Goal: Task Accomplishment & Management: Manage account settings

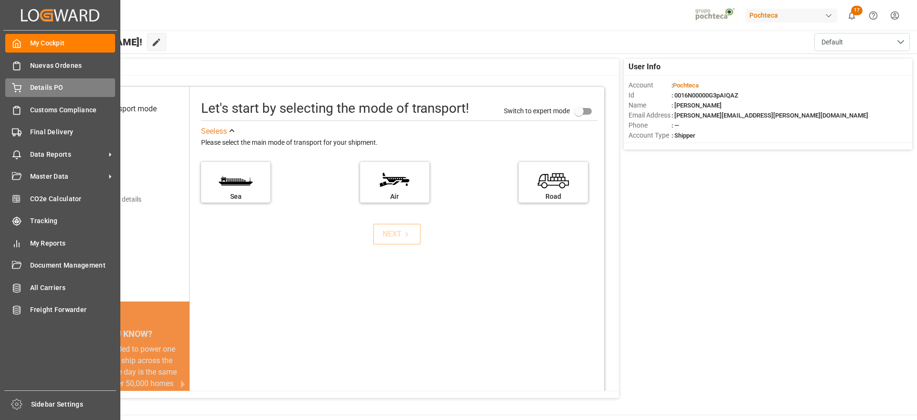
click at [15, 87] on icon at bounding box center [17, 88] width 10 height 10
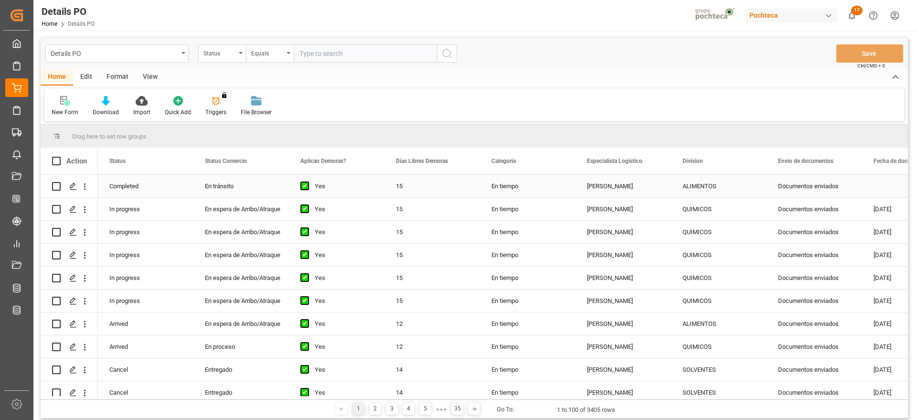
click at [689, 186] on div "ALIMENTOS" at bounding box center [719, 186] width 73 height 22
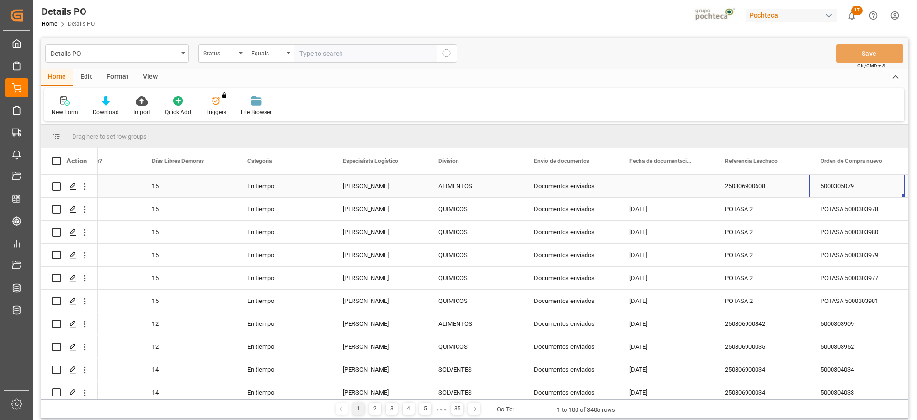
scroll to position [0, 340]
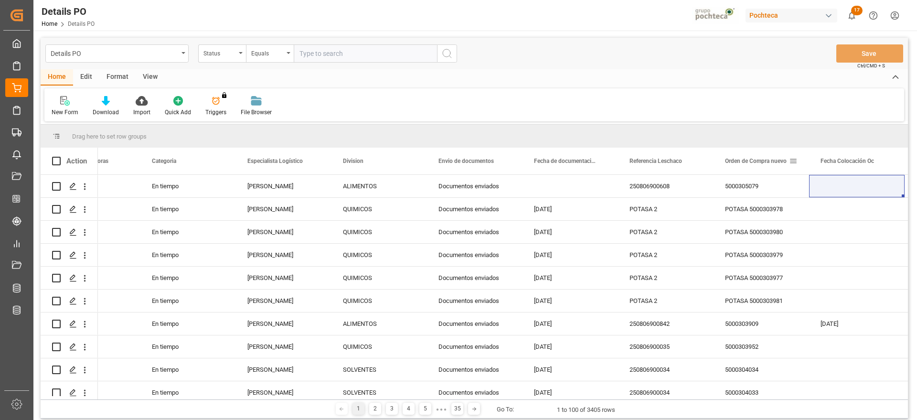
click at [792, 161] on span at bounding box center [793, 161] width 9 height 9
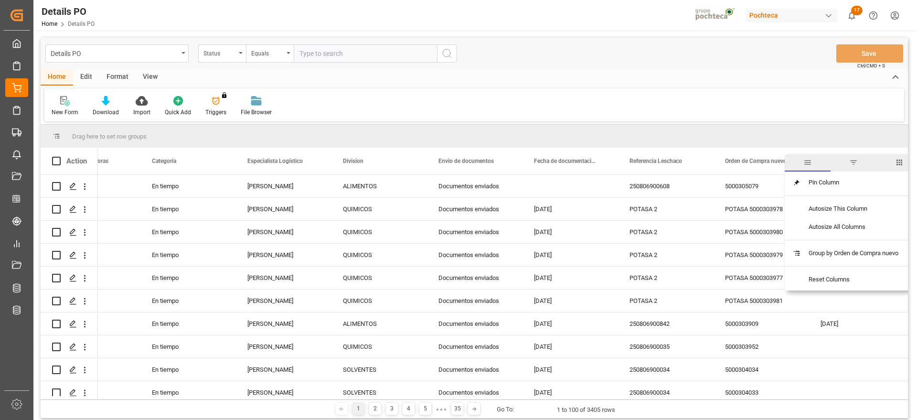
click at [853, 161] on span "filter" at bounding box center [853, 162] width 9 height 9
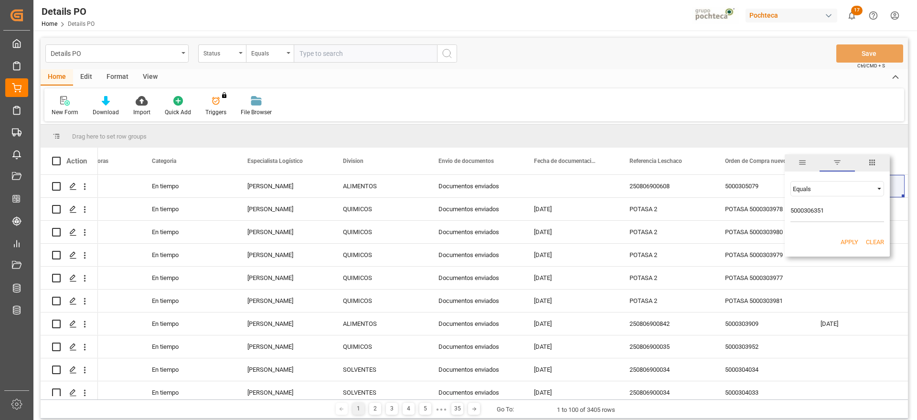
type input "5000306351"
click at [846, 241] on button "Apply" at bounding box center [850, 242] width 18 height 10
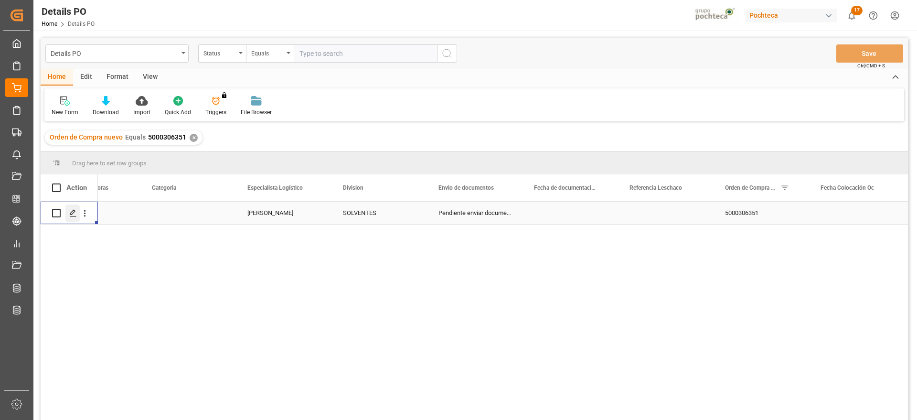
click at [74, 212] on polygon "Press SPACE to select this row." at bounding box center [72, 212] width 5 height 5
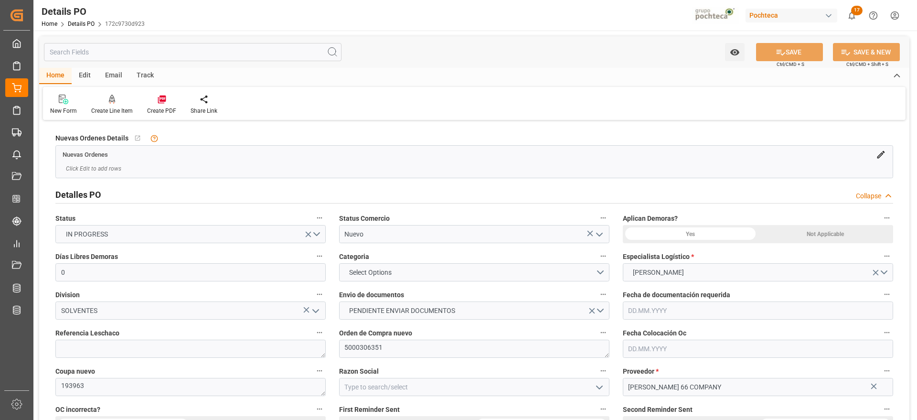
type input "0"
click at [599, 234] on polyline "open menu" at bounding box center [600, 234] width 6 height 3
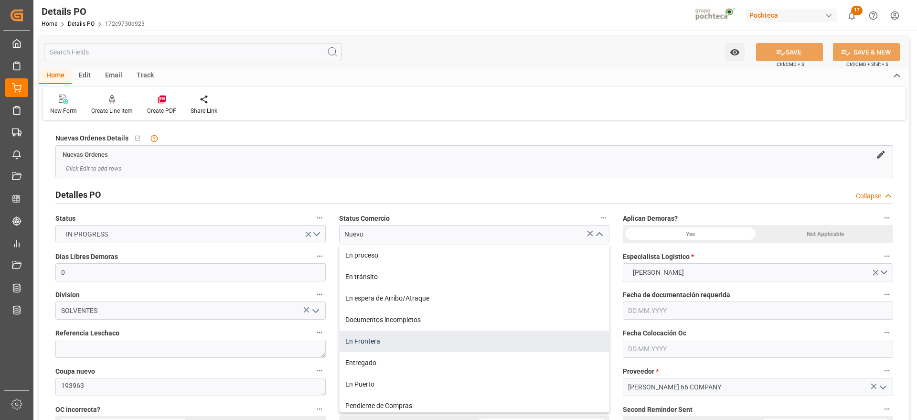
click at [370, 346] on div "En Frontera" at bounding box center [474, 341] width 269 height 21
type input "En Frontera"
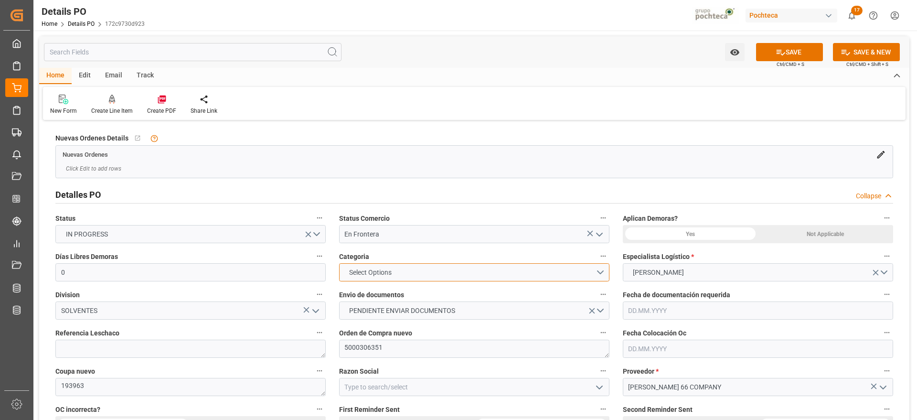
click at [600, 270] on button "Select Options" at bounding box center [474, 272] width 270 height 18
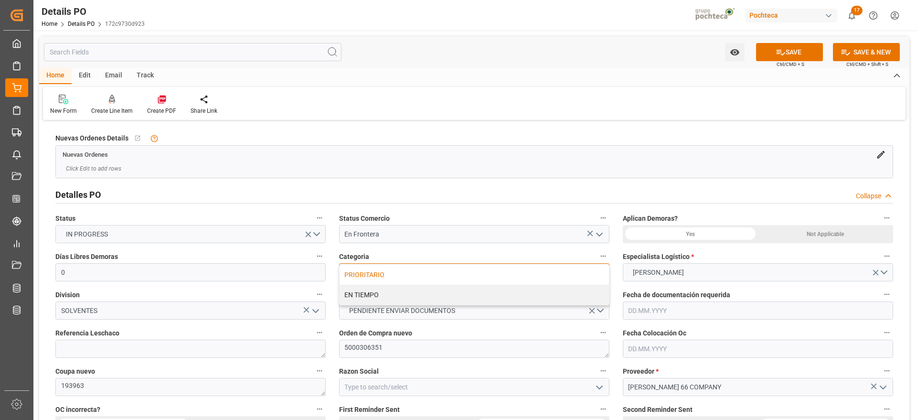
click at [375, 279] on div "PRIORITARIO" at bounding box center [474, 275] width 269 height 20
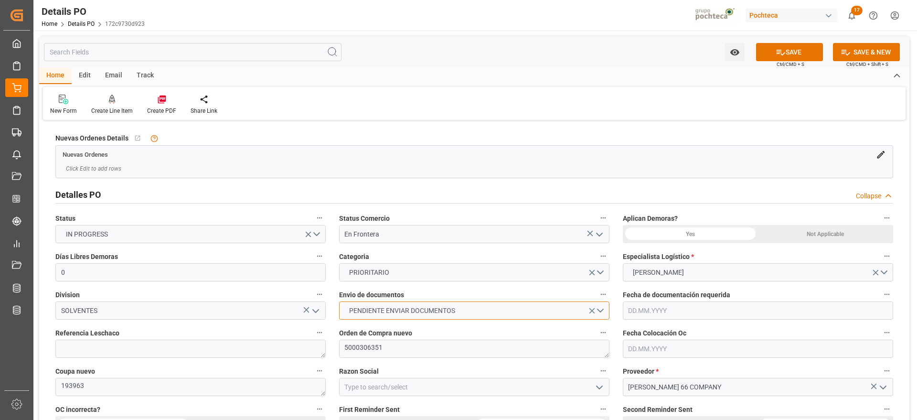
click at [374, 307] on span "PENDIENTE ENVIAR DOCUMENTOS" at bounding box center [402, 311] width 116 height 10
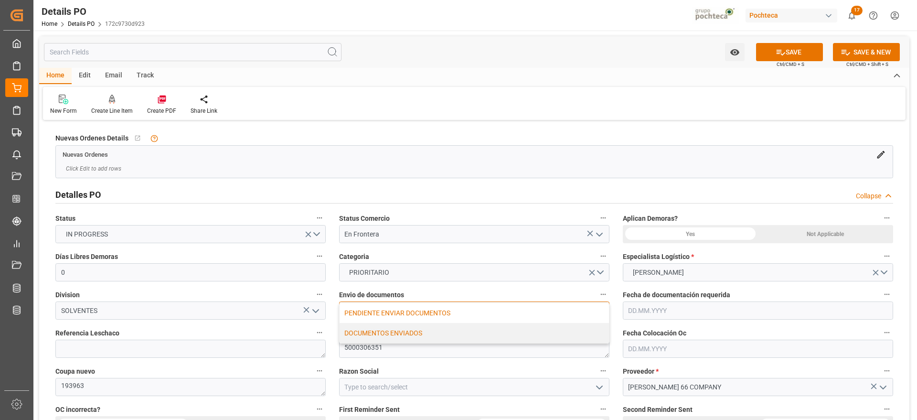
click at [378, 334] on div "DOCUMENTOS ENVIADOS" at bounding box center [474, 333] width 269 height 20
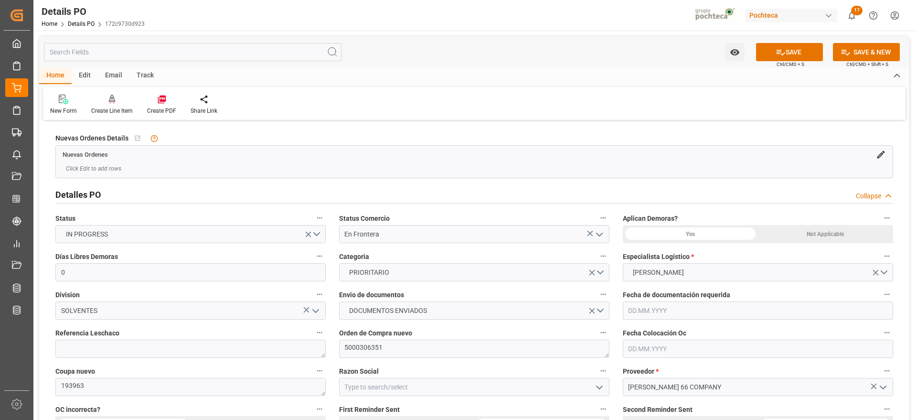
click at [378, 334] on span "Orden de Compra nuevo" at bounding box center [375, 333] width 73 height 10
click at [597, 334] on button "Orden de Compra nuevo" at bounding box center [603, 332] width 12 height 12
click at [826, 236] on div at bounding box center [458, 210] width 917 height 420
click at [824, 238] on div "Not Applicable" at bounding box center [825, 234] width 135 height 18
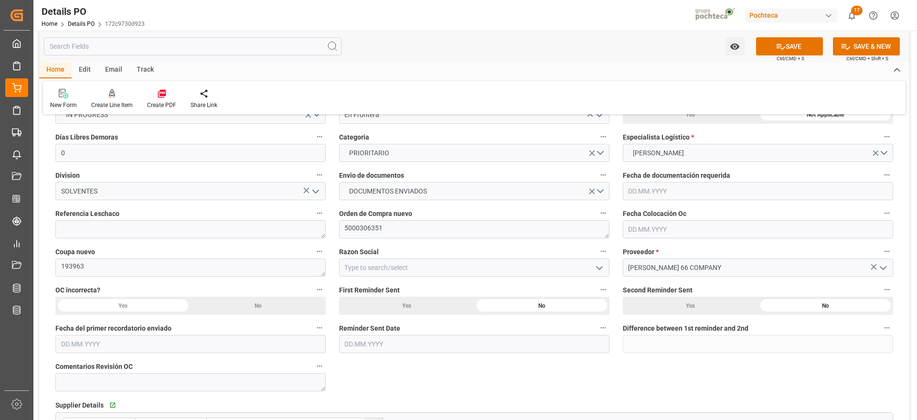
scroll to position [143, 0]
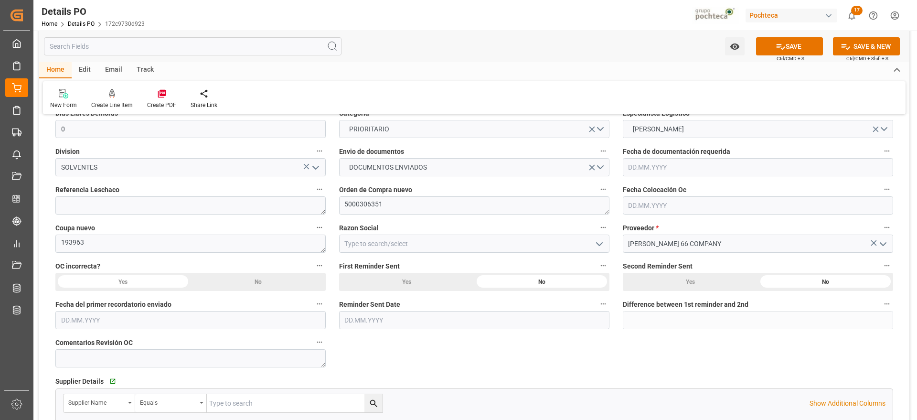
click at [600, 247] on icon "open menu" at bounding box center [599, 243] width 11 height 11
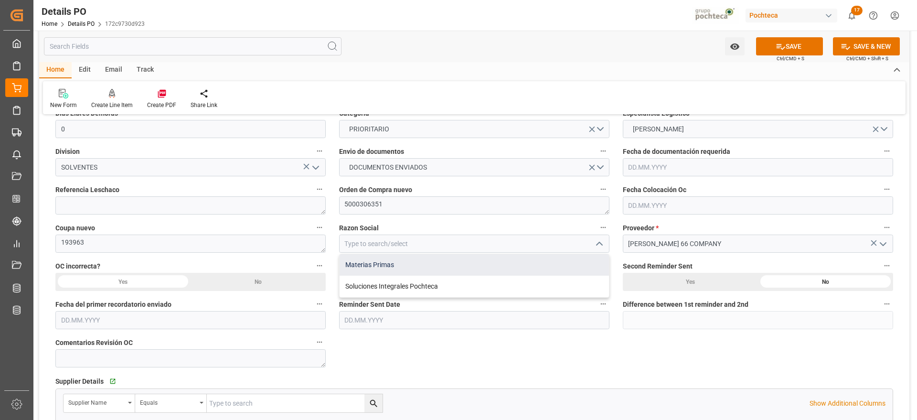
click at [424, 269] on div "Materias Primas" at bounding box center [474, 264] width 269 height 21
type input "Materias Primas"
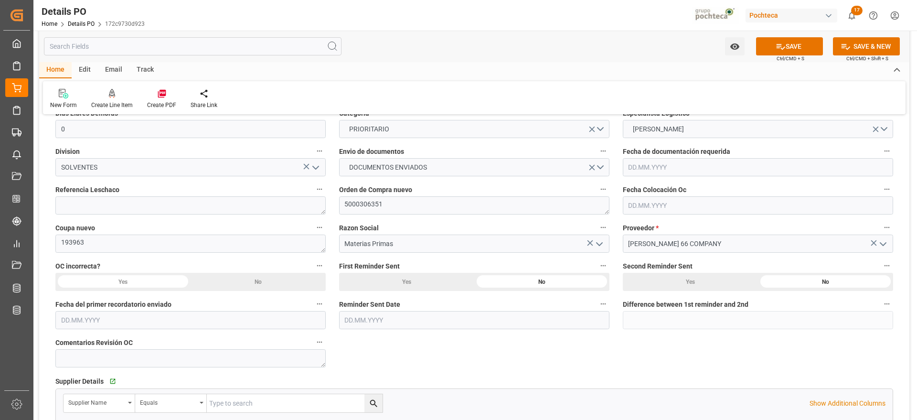
click at [419, 346] on div "Nuevas Ordenes Details   No child Object linked Nuevas Ordenes Click Edit to ad…" at bounding box center [474, 420] width 870 height 882
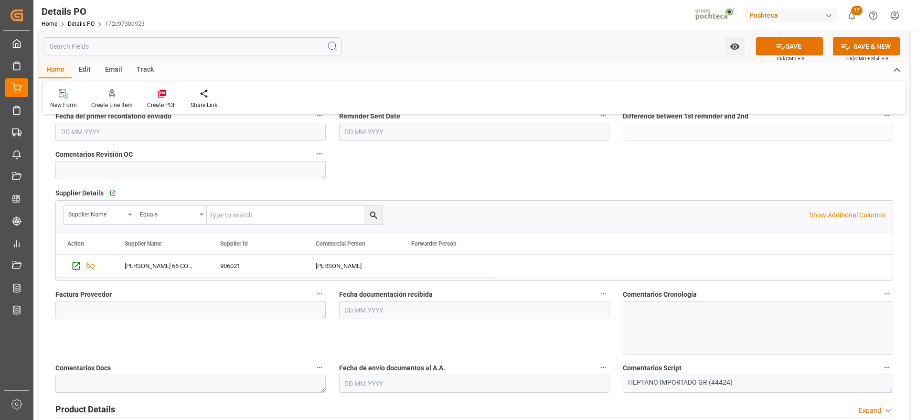
scroll to position [454, 0]
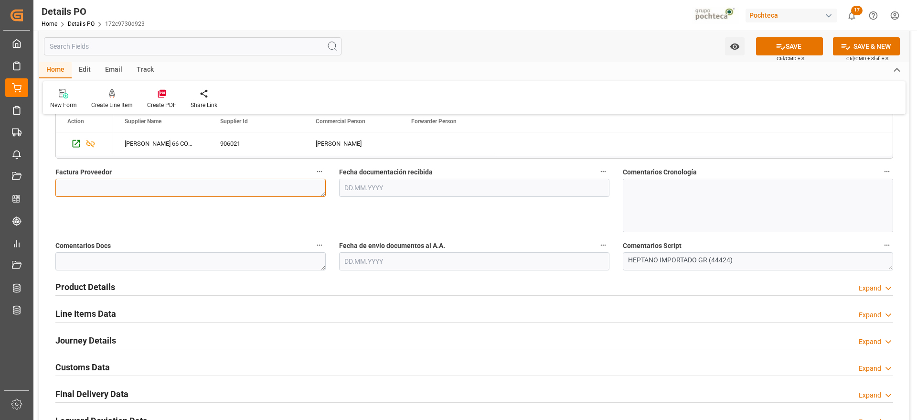
click at [192, 183] on textarea at bounding box center [190, 188] width 270 height 18
paste textarea "9019042198"
type textarea "9019042198"
click at [371, 184] on input "text" at bounding box center [474, 188] width 270 height 18
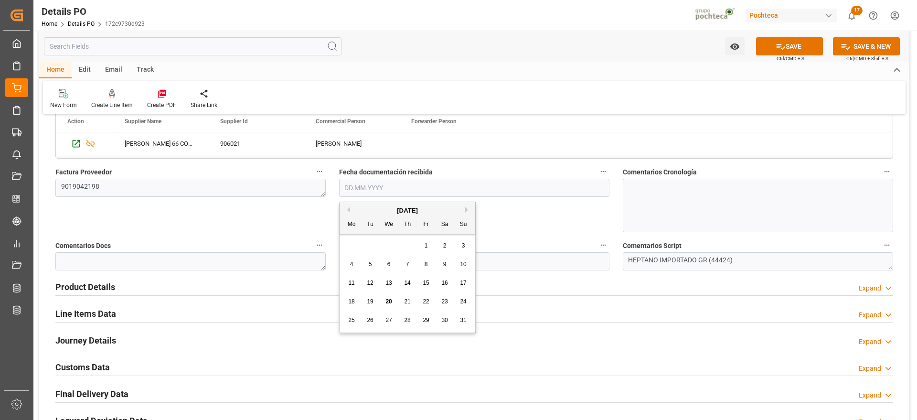
click at [387, 302] on span "20" at bounding box center [389, 301] width 6 height 7
type input "[DATE]"
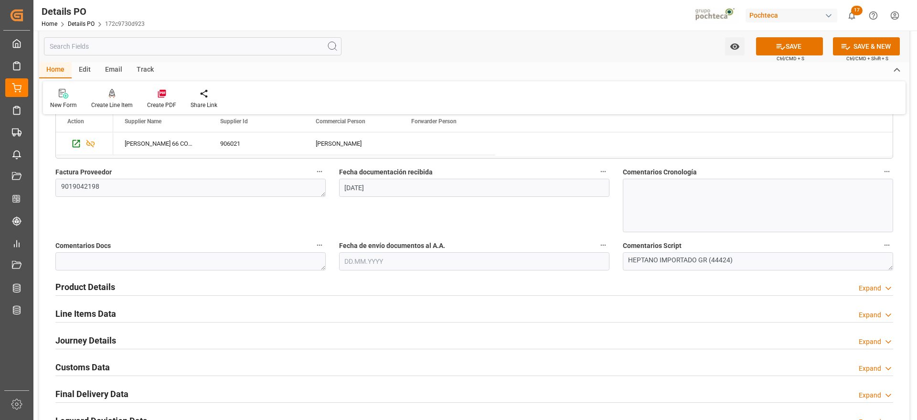
click at [369, 257] on input "text" at bounding box center [474, 261] width 270 height 18
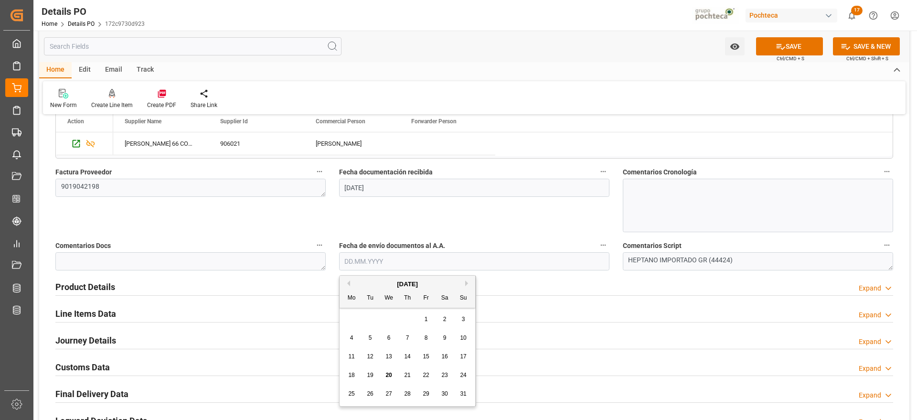
click at [388, 374] on span "20" at bounding box center [389, 375] width 6 height 7
type input "[DATE]"
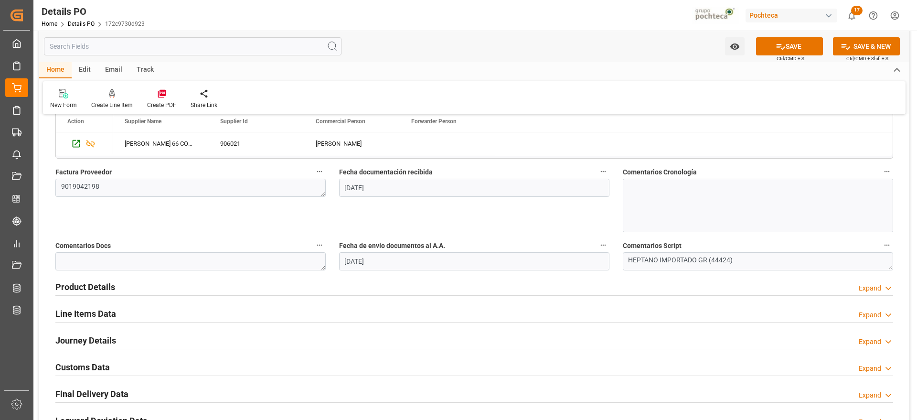
click at [103, 292] on h2 "Product Details" at bounding box center [85, 286] width 60 height 13
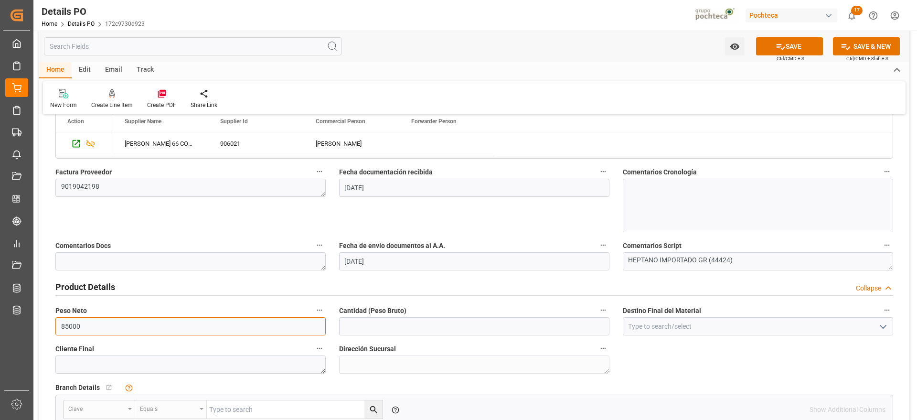
drag, startPoint x: 90, startPoint y: 329, endPoint x: 52, endPoint y: 333, distance: 38.0
click at [52, 333] on div "Peso Neto 85000" at bounding box center [191, 320] width 284 height 38
click at [397, 317] on input "text" at bounding box center [474, 326] width 270 height 18
paste input "85000"
type input "85000"
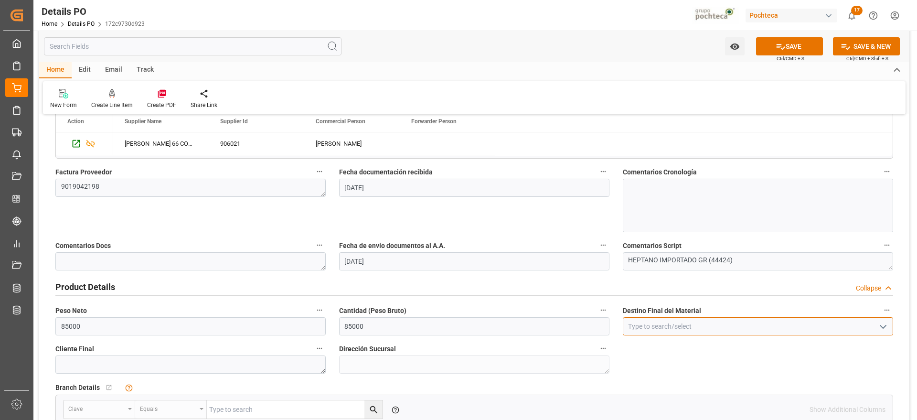
click at [658, 321] on input at bounding box center [758, 326] width 270 height 18
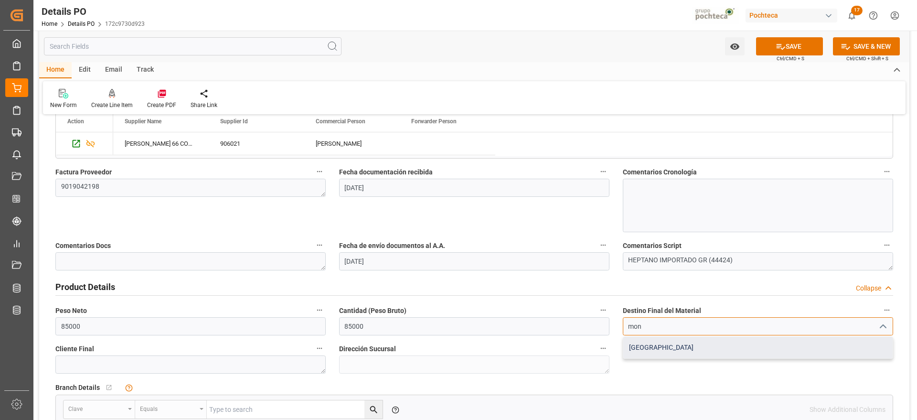
click at [636, 348] on div "[GEOGRAPHIC_DATA]" at bounding box center [757, 347] width 269 height 21
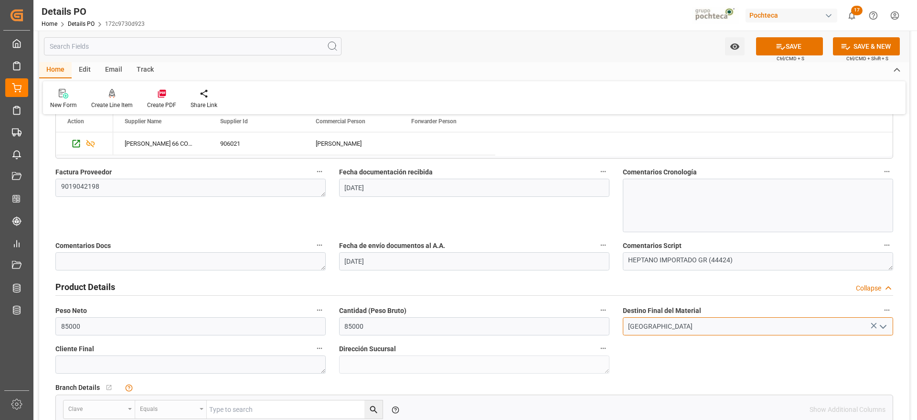
type input "[GEOGRAPHIC_DATA]"
click at [645, 364] on div "Nuevas Ordenes Details   No child Object linked Nuevas Ordenes Click Edit to ad…" at bounding box center [474, 199] width 870 height 1060
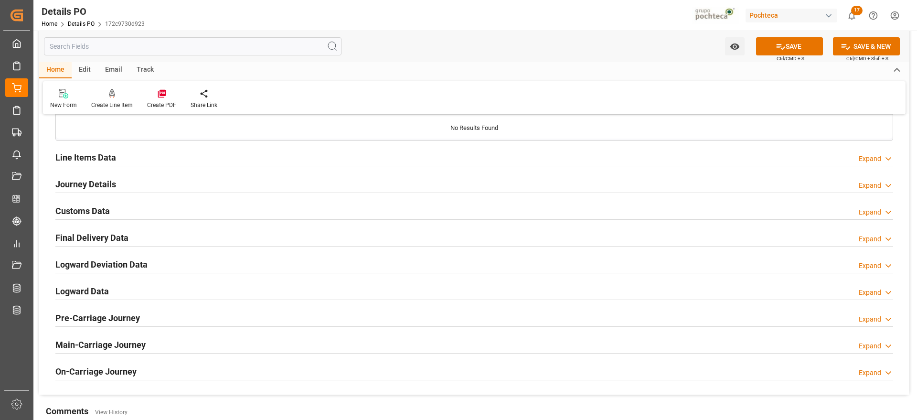
scroll to position [812, 0]
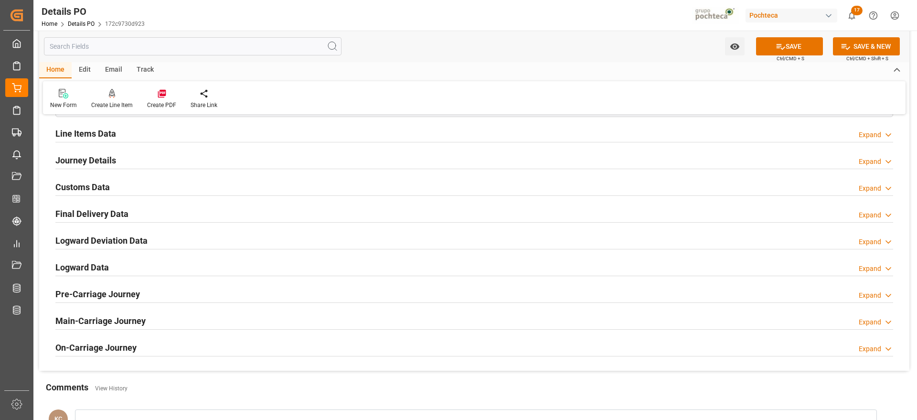
click at [86, 163] on h2 "Journey Details" at bounding box center [85, 160] width 61 height 13
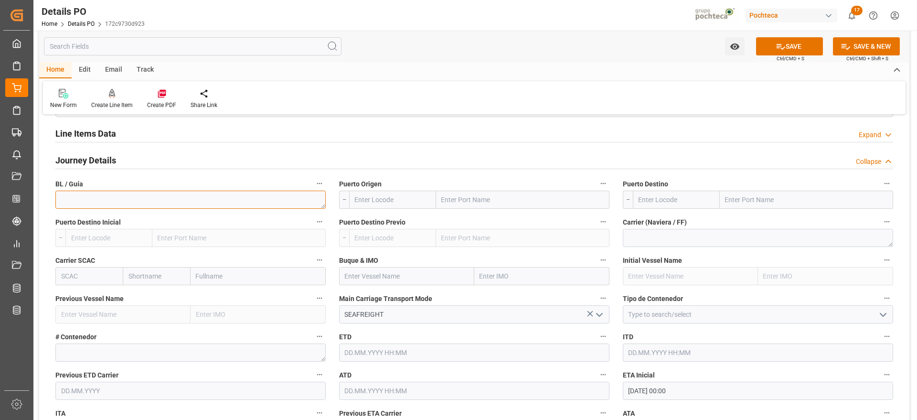
click at [150, 197] on textarea at bounding box center [190, 200] width 270 height 18
paste textarea "417336_10_1"
type textarea "417336_10_1"
click at [480, 205] on input "text" at bounding box center [522, 200] width 173 height 18
paste input "[GEOGRAPHIC_DATA]"
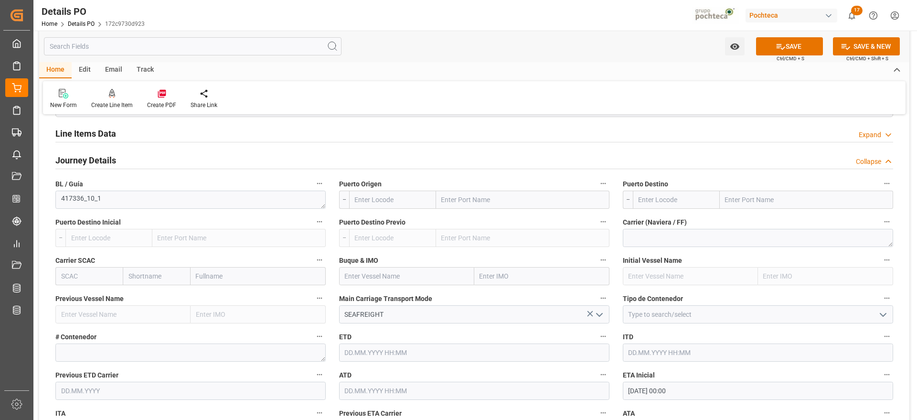
type input "[GEOGRAPHIC_DATA]"
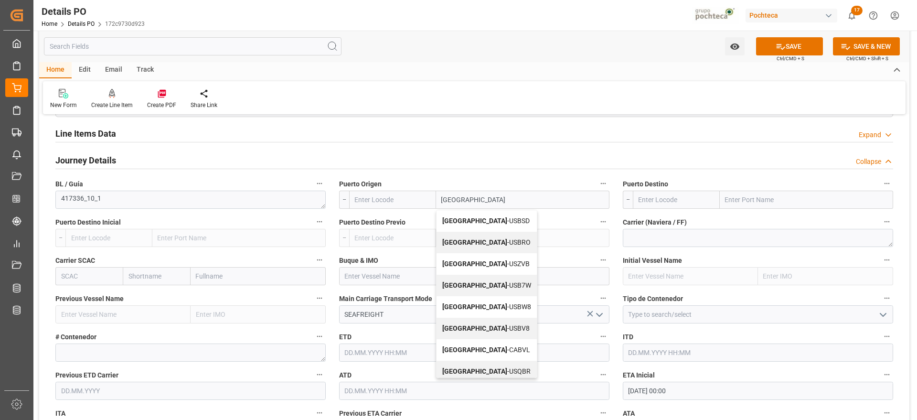
click at [468, 221] on b "[GEOGRAPHIC_DATA]" at bounding box center [474, 221] width 65 height 8
type input "USBSD"
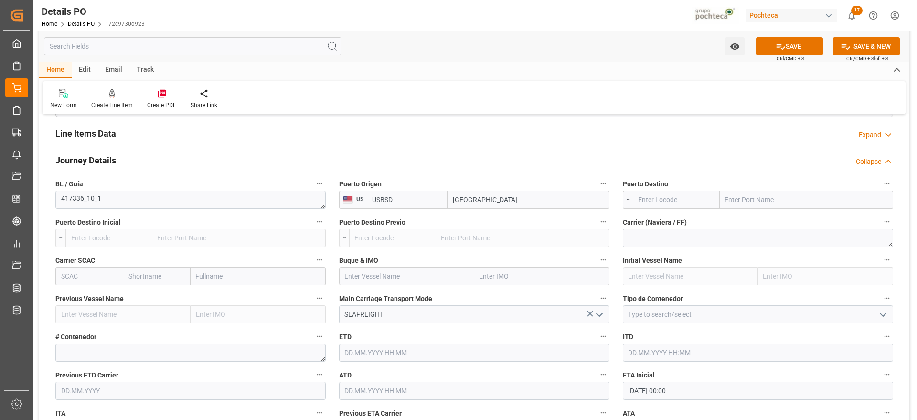
type input "[GEOGRAPHIC_DATA]"
click at [468, 221] on label "Puerto Destino Previo" at bounding box center [474, 221] width 270 height 13
click at [597, 221] on button "Puerto Destino Previo" at bounding box center [603, 221] width 12 height 12
click at [752, 197] on div at bounding box center [458, 210] width 917 height 420
click at [748, 199] on input "text" at bounding box center [806, 200] width 173 height 18
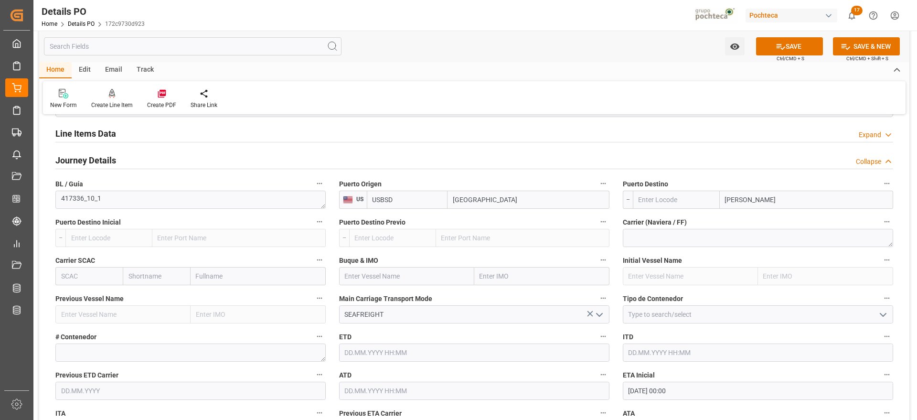
type input "matamoros"
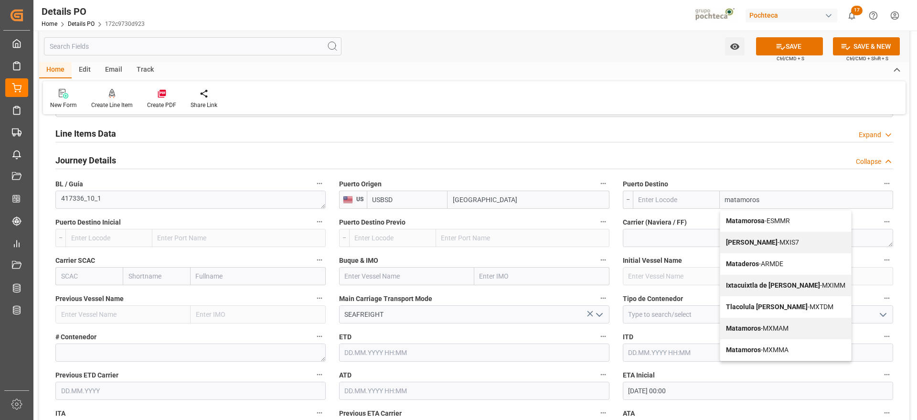
click at [773, 352] on span "Matamoros - MXMMA" at bounding box center [757, 350] width 63 height 8
type input "MXMMA"
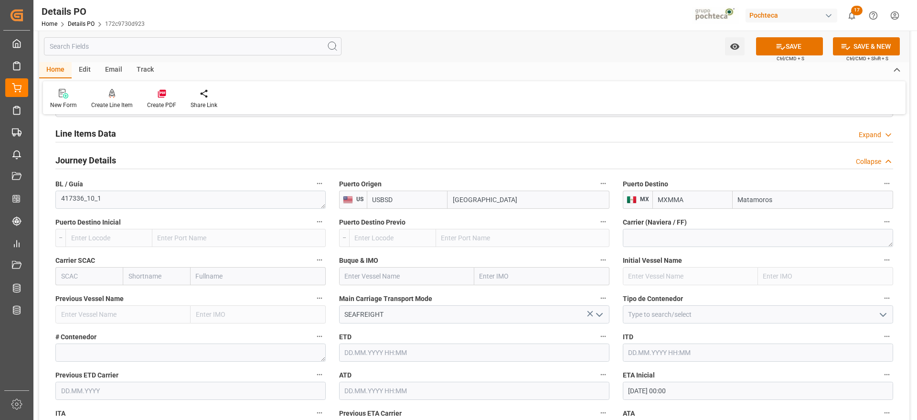
type input "Matamoros"
click at [676, 316] on input at bounding box center [758, 314] width 270 height 18
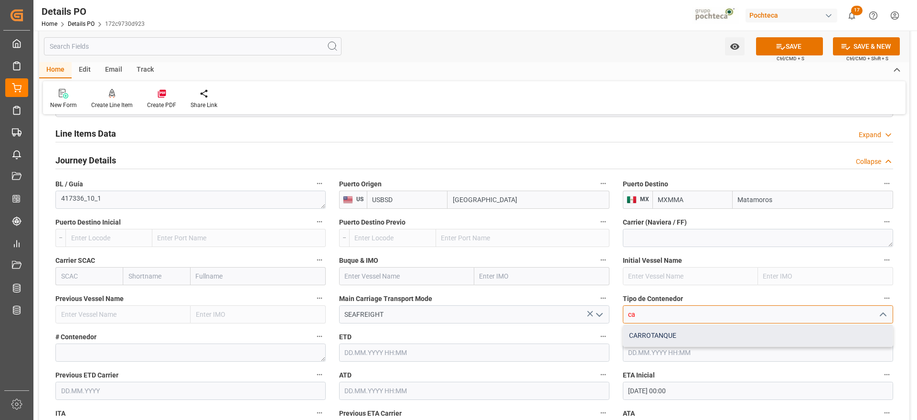
click at [656, 331] on div "CARROTANQUE" at bounding box center [757, 335] width 269 height 21
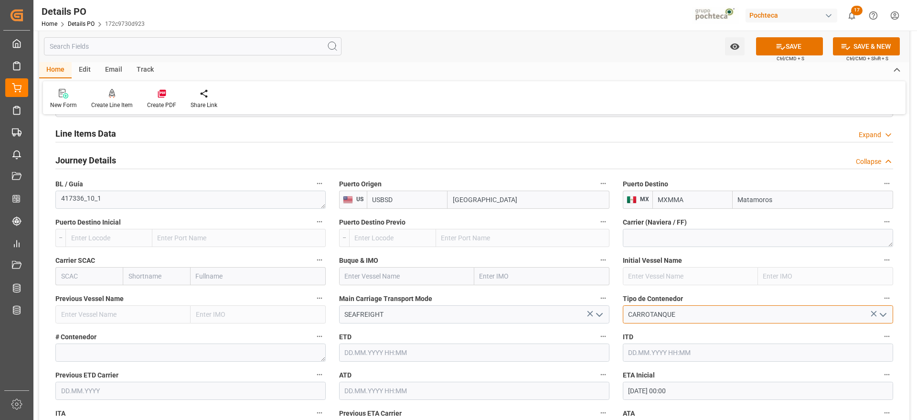
type input "CARROTANQUE"
click at [178, 350] on textarea at bounding box center [190, 353] width 270 height 18
paste textarea "PPRX055055"
type textarea "PPRX055055"
click at [904, 310] on div "Nuevas Ordenes Details   No child Object linked Nuevas Ordenes Click Edit to ad…" at bounding box center [474, 13] width 870 height 1404
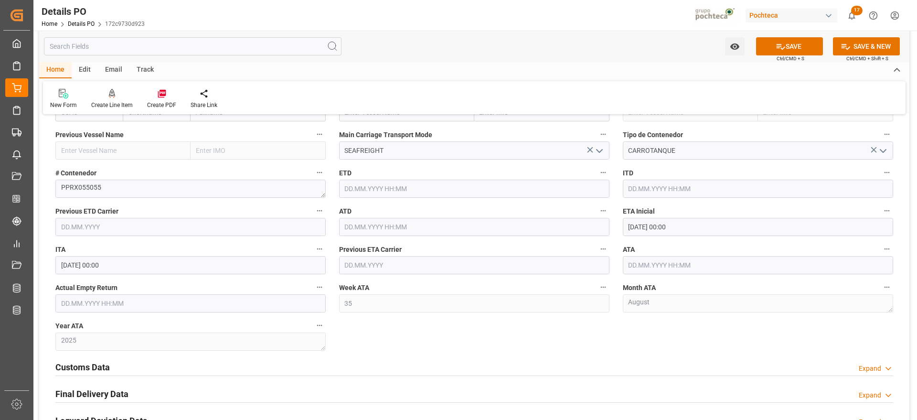
scroll to position [1003, 0]
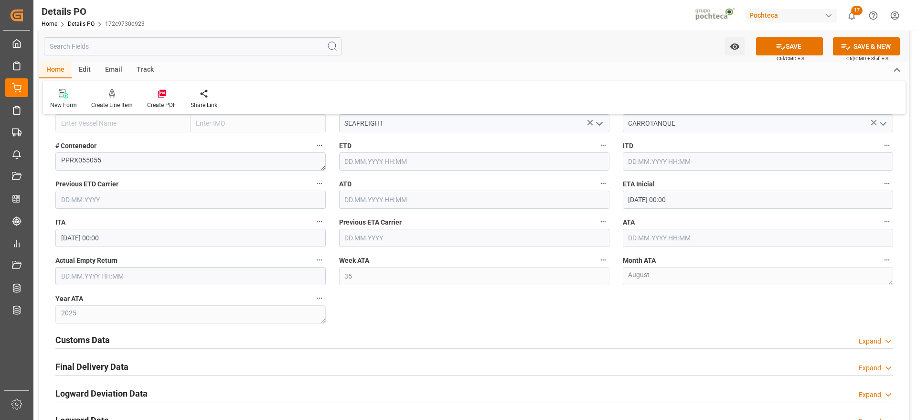
click at [81, 337] on h2 "Customs Data" at bounding box center [82, 339] width 54 height 13
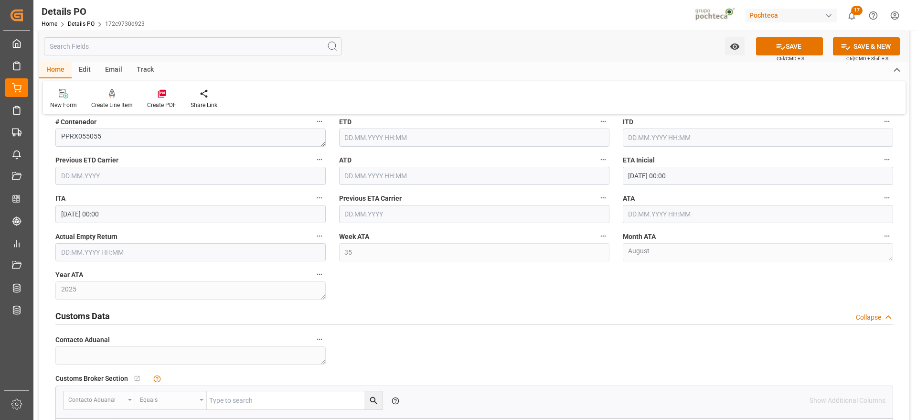
click at [667, 175] on input "[DATE] 00:00" at bounding box center [758, 176] width 270 height 18
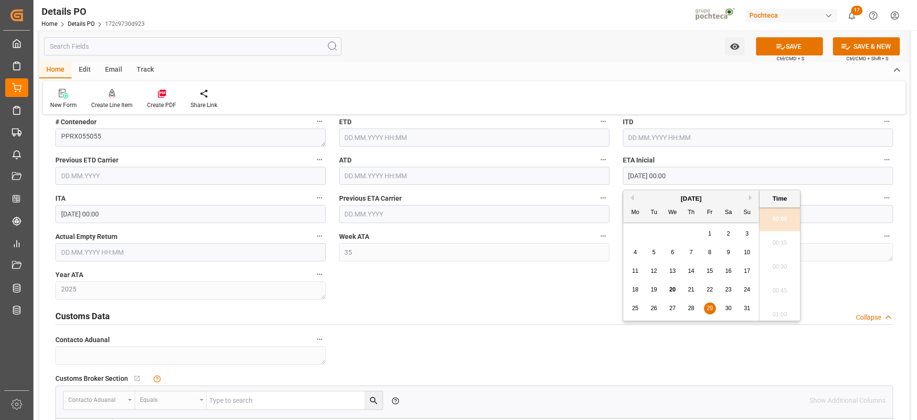
click at [655, 287] on span "19" at bounding box center [654, 289] width 6 height 7
type input "[DATE] 00:00"
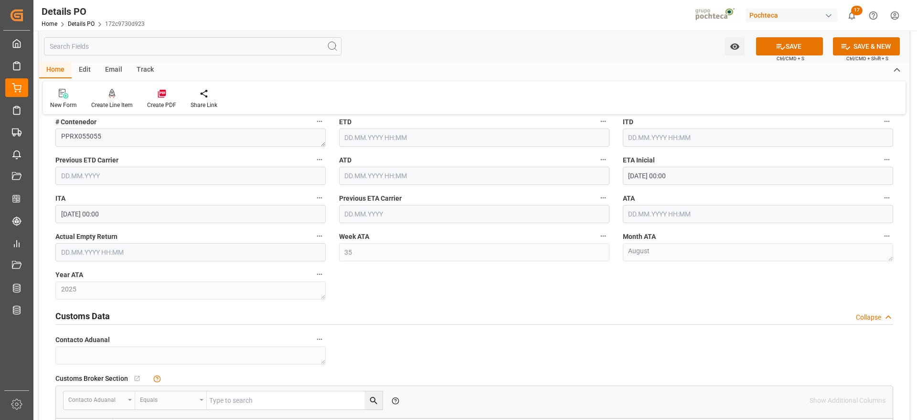
click at [640, 216] on input "text" at bounding box center [758, 214] width 270 height 18
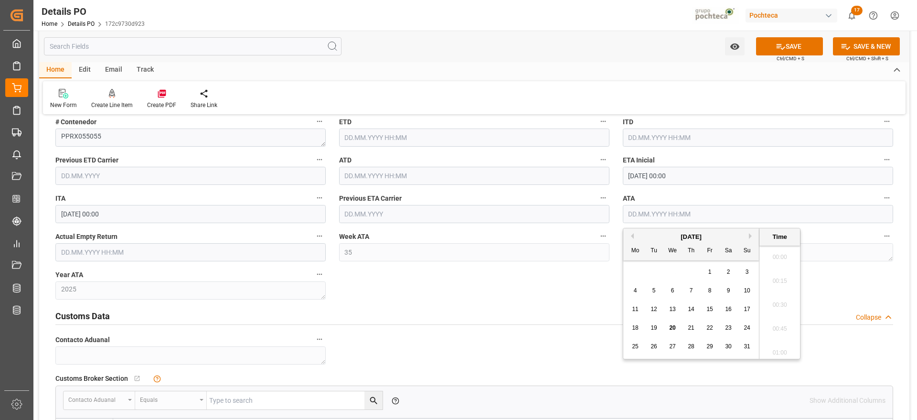
scroll to position [839, 0]
click at [652, 328] on span "19" at bounding box center [654, 327] width 6 height 7
type input "[DATE] 00:00"
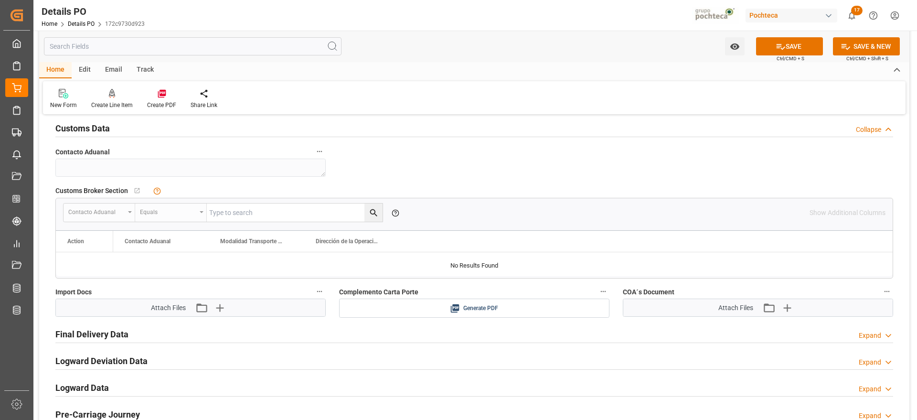
scroll to position [1218, 0]
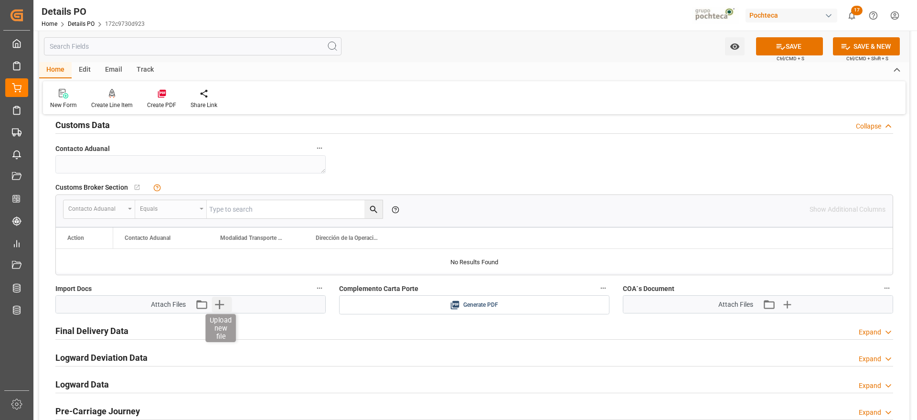
click at [220, 300] on icon "button" at bounding box center [219, 304] width 15 height 15
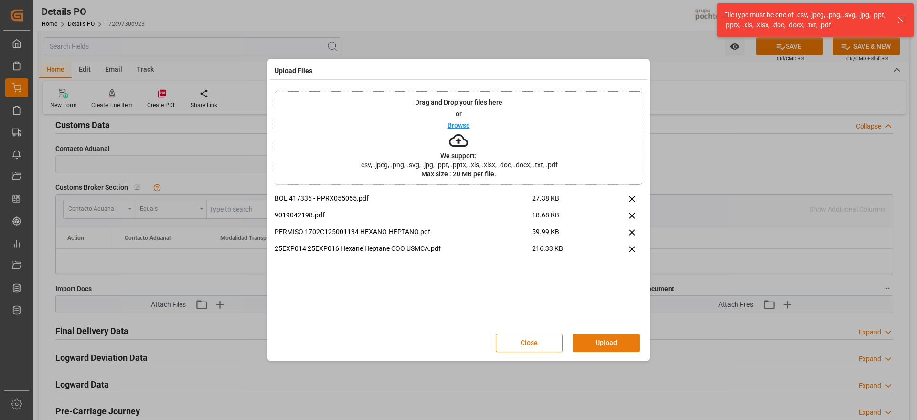
click at [612, 339] on button "Upload" at bounding box center [606, 343] width 67 height 18
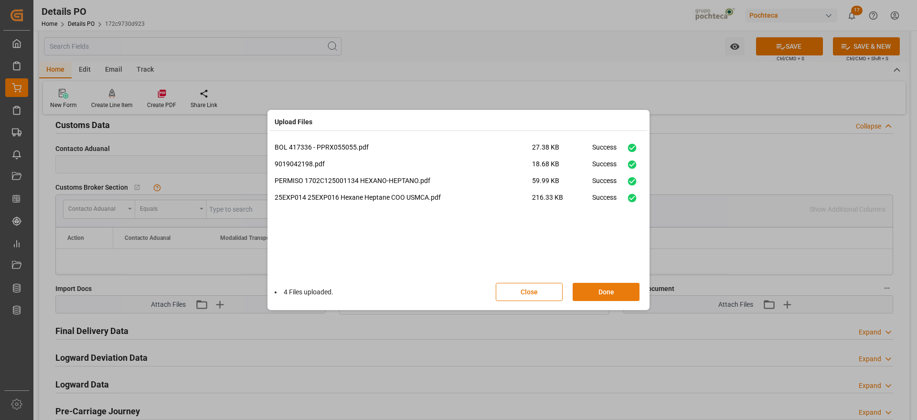
click at [616, 295] on button "Done" at bounding box center [606, 292] width 67 height 18
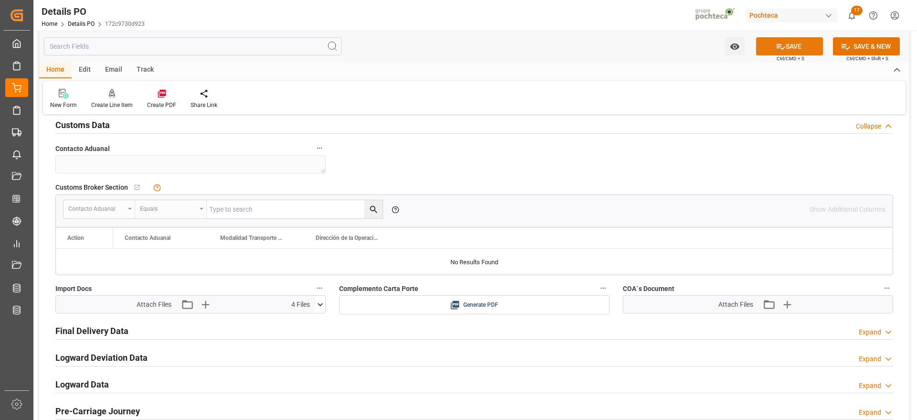
click at [799, 51] on button "SAVE" at bounding box center [789, 46] width 67 height 18
click at [630, 177] on div "Customs Broker Section   No child Object linked Contacto Aduanal Equals Please …" at bounding box center [474, 228] width 851 height 102
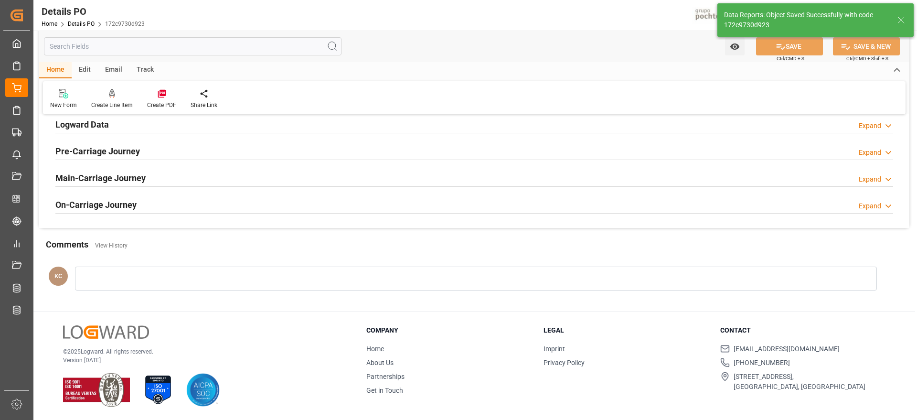
scroll to position [672, 0]
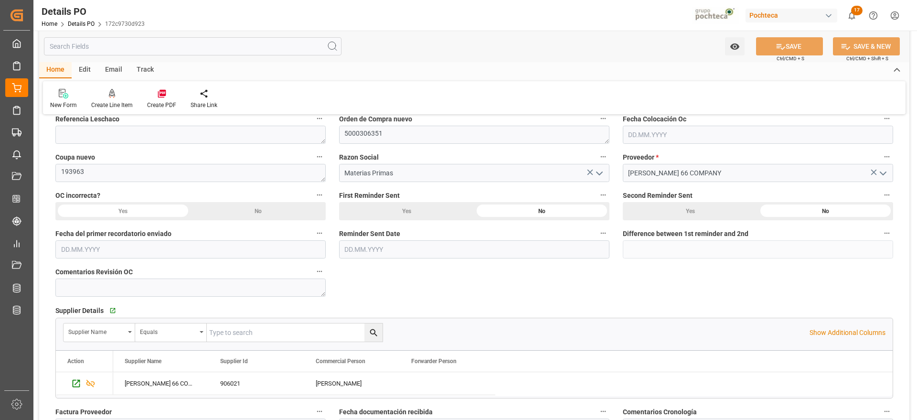
scroll to position [75, 0]
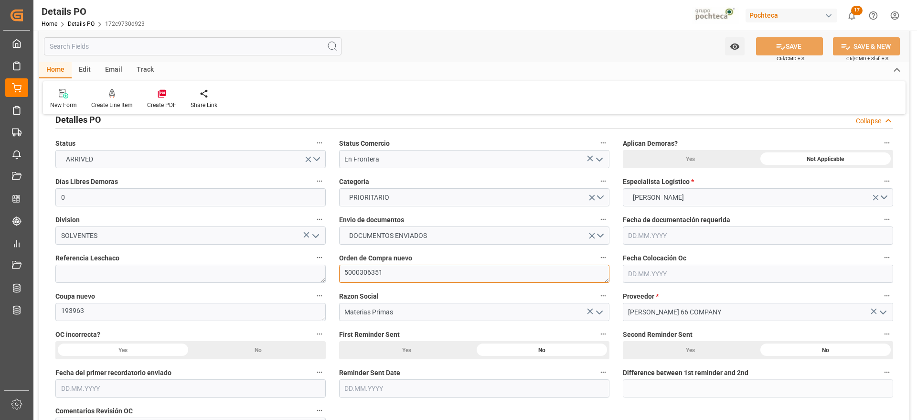
drag, startPoint x: 386, startPoint y: 272, endPoint x: 342, endPoint y: 274, distance: 44.5
click at [342, 274] on textarea "5000306351" at bounding box center [474, 274] width 270 height 18
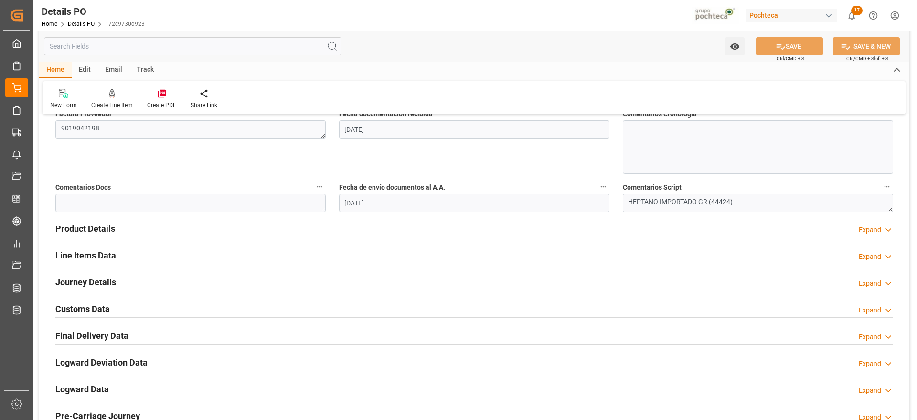
scroll to position [529, 0]
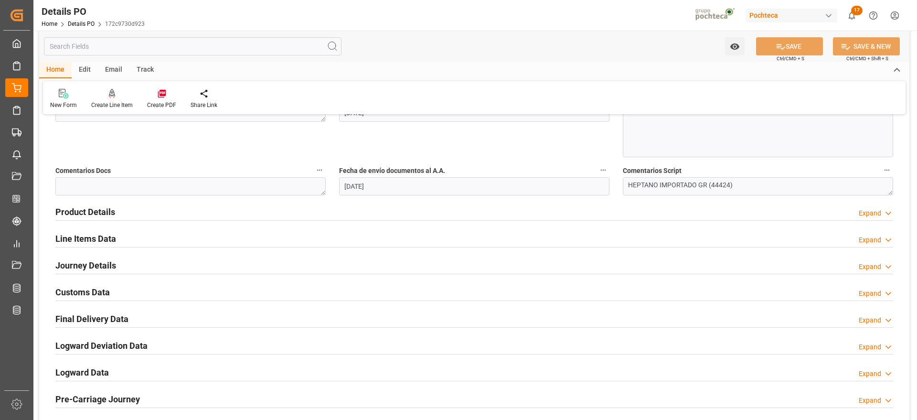
click at [74, 241] on h2 "Line Items Data" at bounding box center [85, 238] width 61 height 13
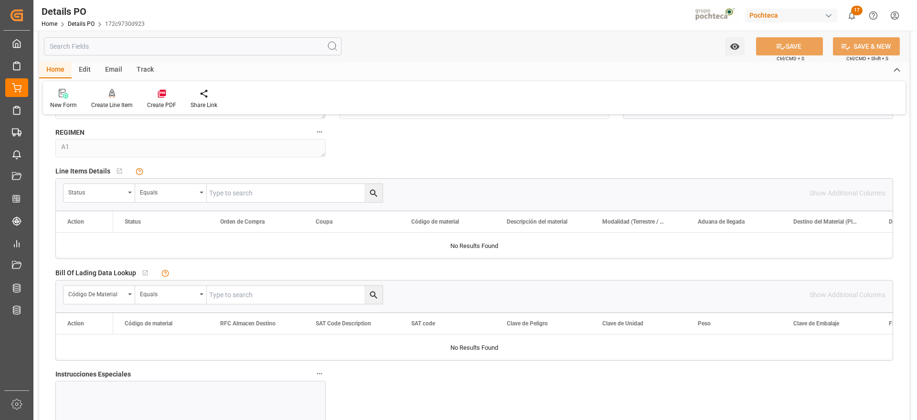
scroll to position [696, 0]
click at [129, 200] on div "Status" at bounding box center [100, 194] width 72 height 18
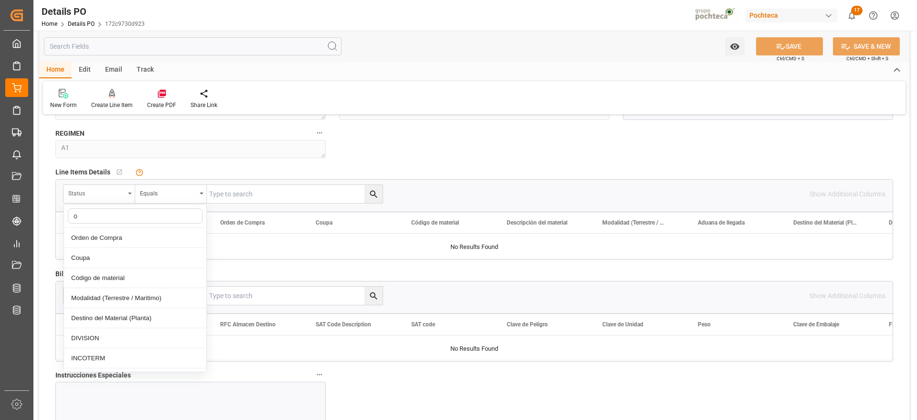
type input "or"
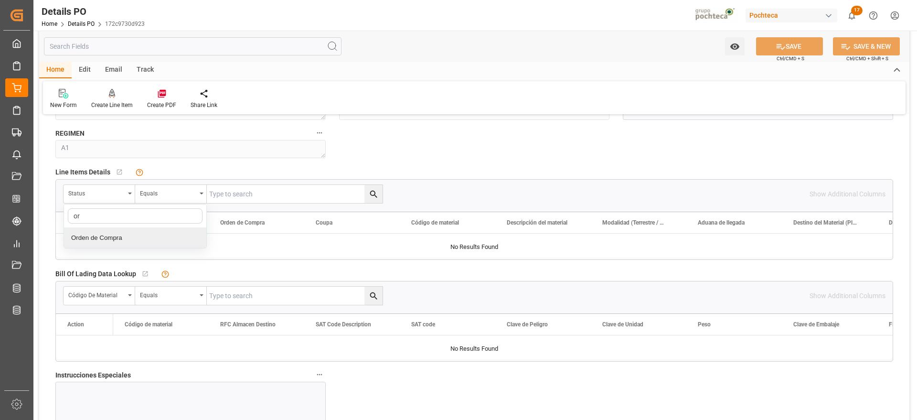
click at [96, 238] on div "Orden de Compra" at bounding box center [135, 238] width 142 height 20
click at [195, 193] on div "Equals" at bounding box center [168, 192] width 56 height 11
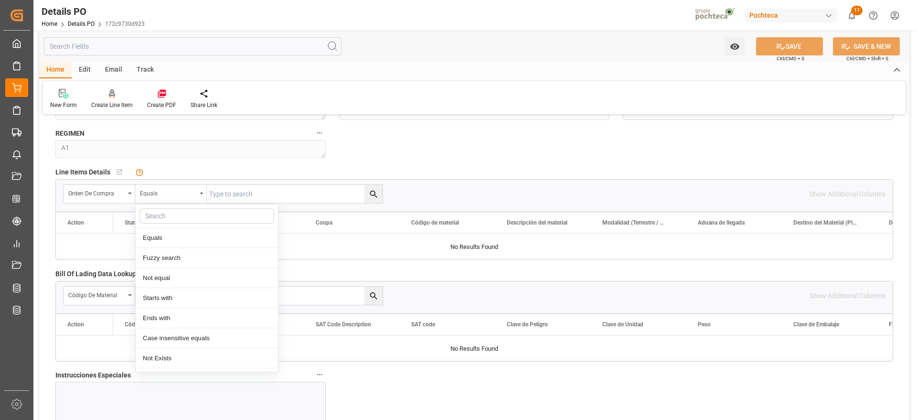
type input "f"
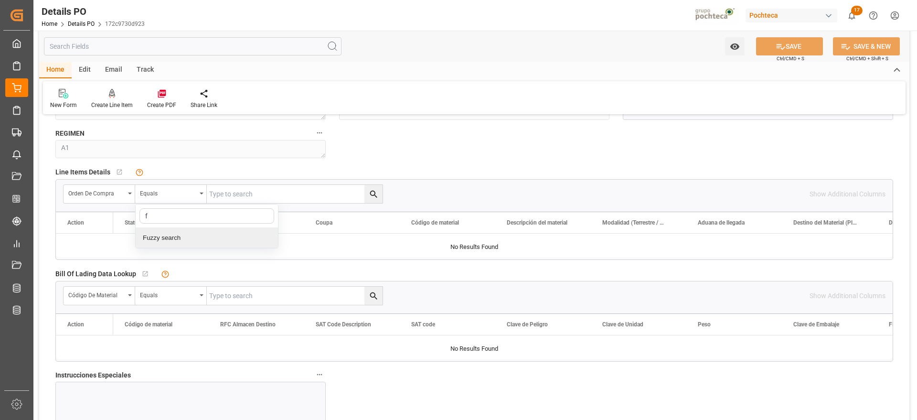
click at [162, 240] on div "Fuzzy search" at bounding box center [207, 238] width 142 height 20
paste input "5000306351"
type input "5000306351"
click at [374, 193] on icon "search button" at bounding box center [374, 194] width 10 height 10
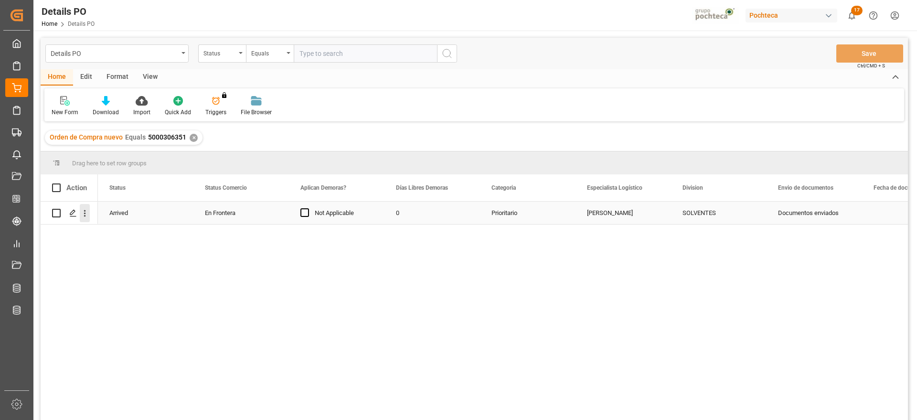
click at [86, 213] on icon "open menu" at bounding box center [85, 213] width 10 height 10
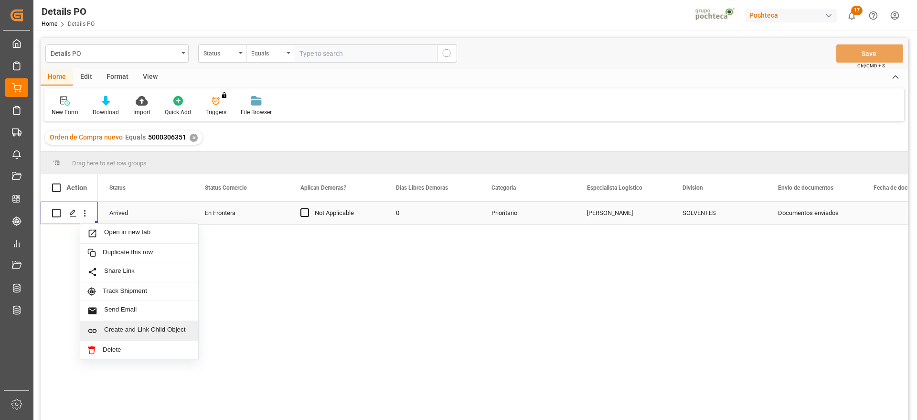
click at [141, 329] on span "Create and Link Child Object" at bounding box center [147, 331] width 87 height 10
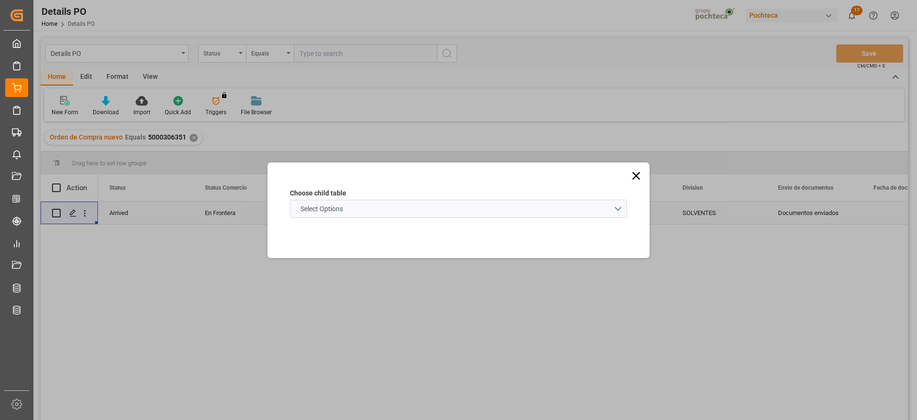
click at [623, 208] on schema "Select Options" at bounding box center [458, 209] width 337 height 18
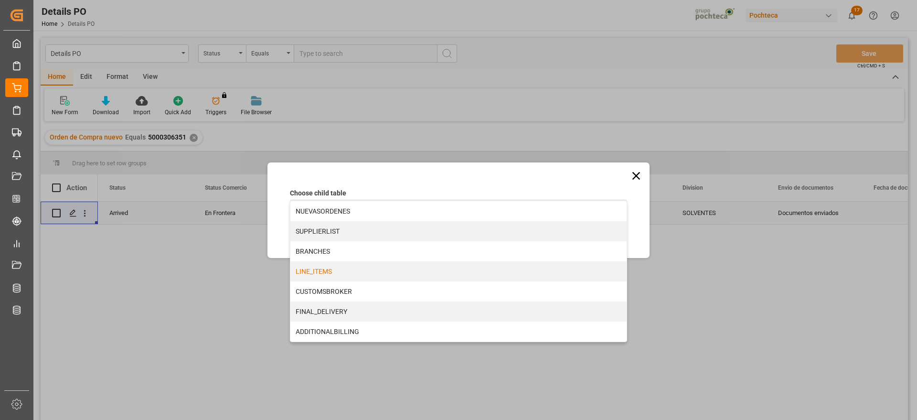
click at [331, 267] on div "LINE_ITEMS" at bounding box center [458, 271] width 336 height 20
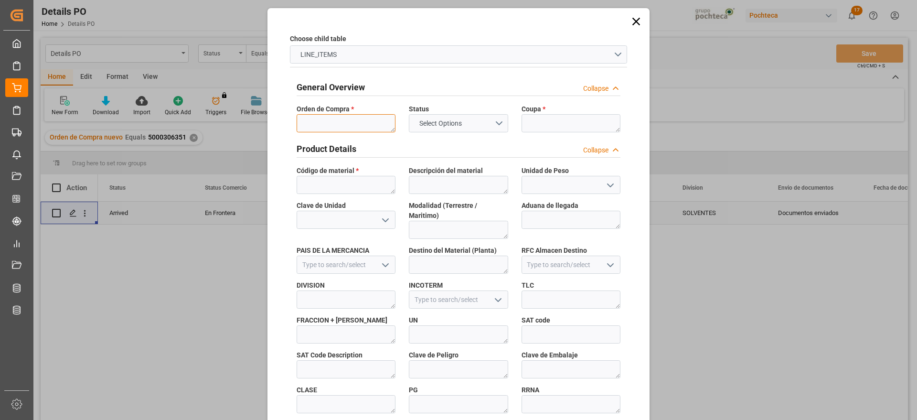
click at [331, 122] on textarea at bounding box center [346, 123] width 99 height 18
paste textarea "5000306351"
type textarea "5000306351"
click at [551, 126] on textarea at bounding box center [571, 123] width 99 height 18
paste textarea "193963"
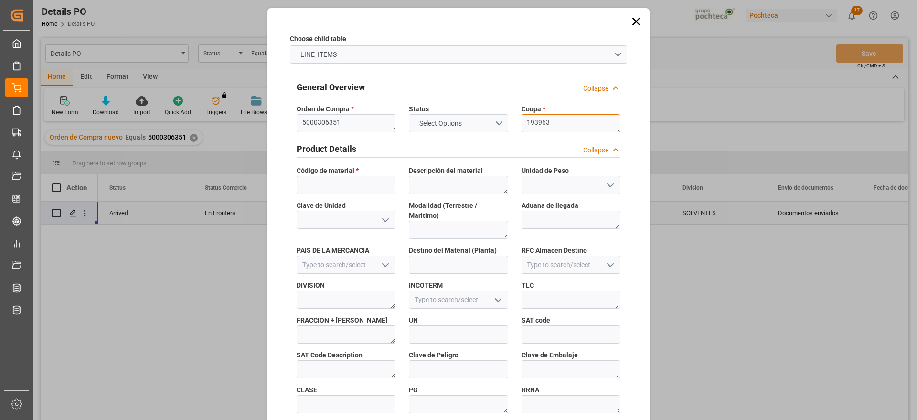
type textarea "193963"
click at [326, 181] on textarea at bounding box center [346, 185] width 99 height 18
paste textarea "(44424"
type textarea "44424"
click at [637, 314] on div "Choose child table LINE_ITEMS General Overview Collapse Orden de Compra * 50003…" at bounding box center [458, 420] width 377 height 819
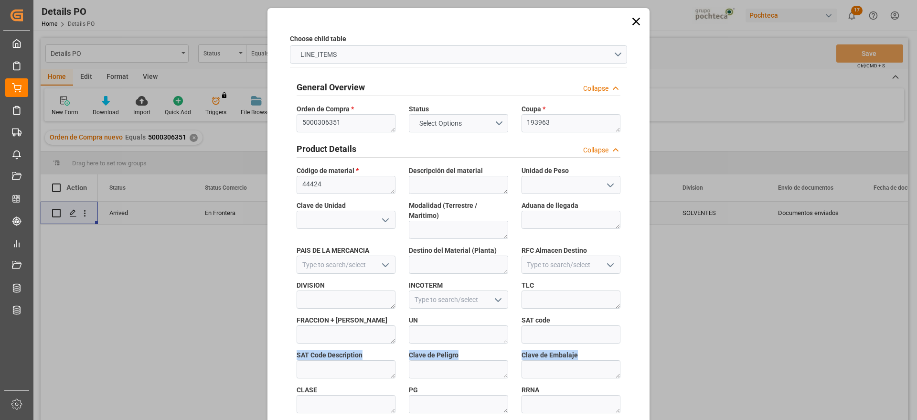
drag, startPoint x: 624, startPoint y: 322, endPoint x: 618, endPoint y: 368, distance: 46.7
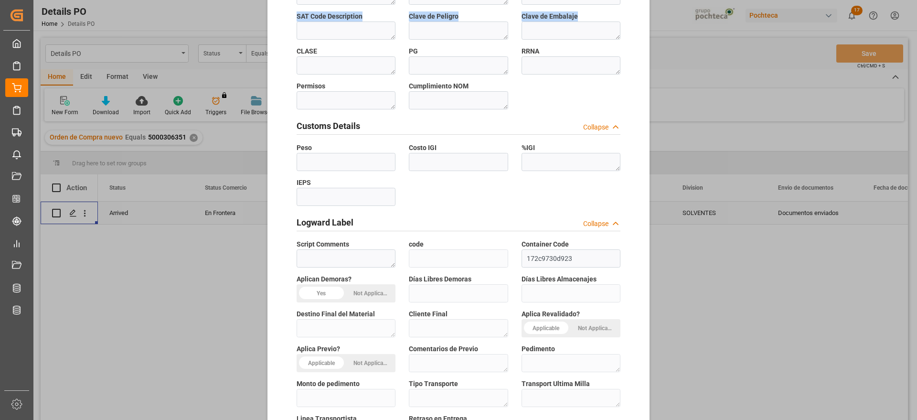
scroll to position [409, 0]
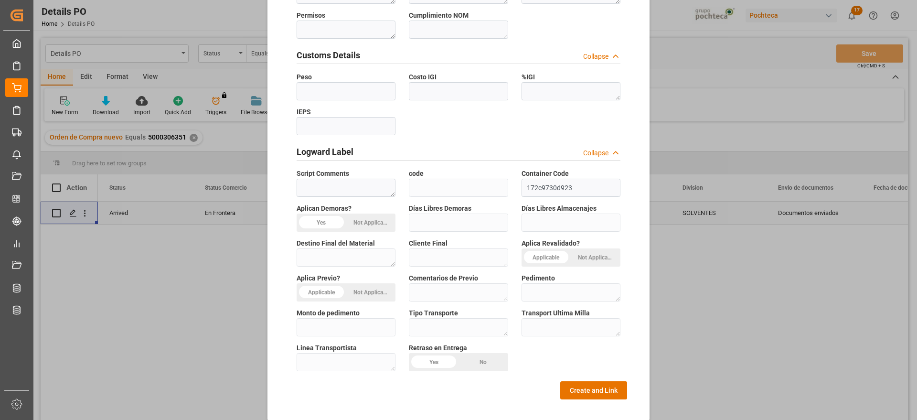
drag, startPoint x: 612, startPoint y: 386, endPoint x: 626, endPoint y: 386, distance: 13.9
click at [626, 386] on div "Choose child table LINE_ITEMS General Overview Collapse Orden de Compra * 50003…" at bounding box center [458, 10] width 377 height 819
click at [603, 381] on button "Create and Link" at bounding box center [593, 390] width 67 height 18
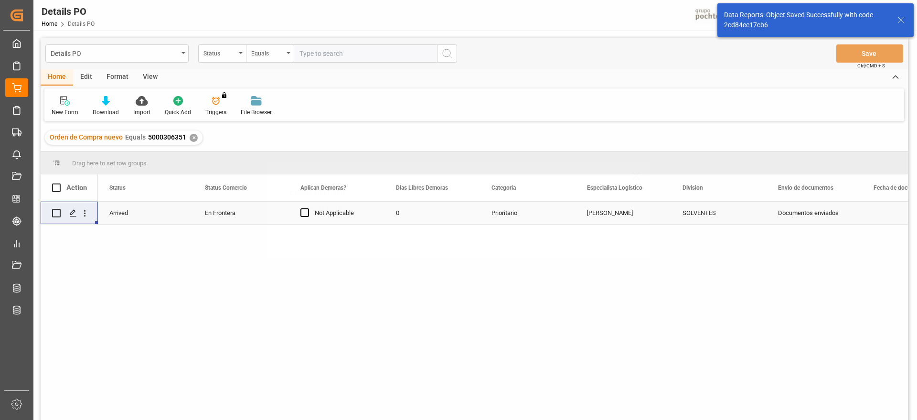
scroll to position [0, 0]
click at [72, 211] on icon "Press SPACE to select this row." at bounding box center [73, 213] width 8 height 8
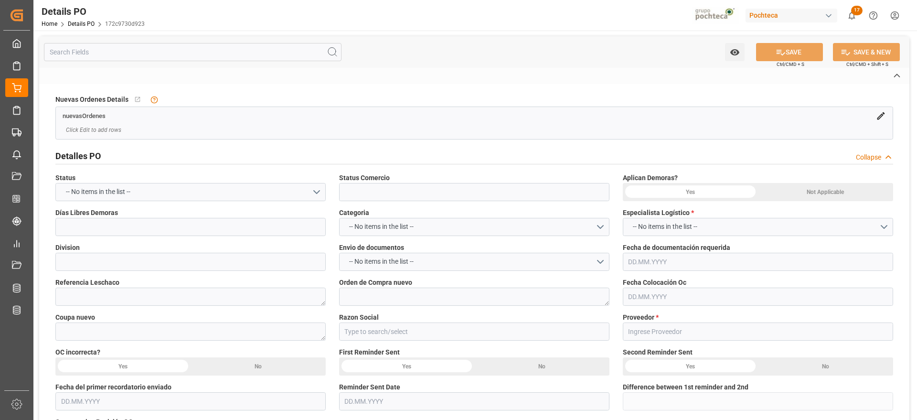
type input "En Frontera"
type input "SOLVENTES"
type textarea "5000306351"
type textarea "193963"
type input "Materias Primas"
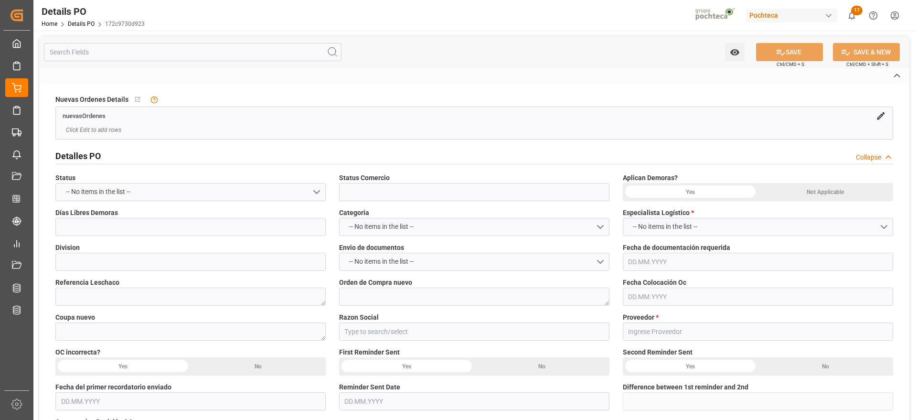
type input "[PERSON_NAME] 66 COMPANY"
type textarea "9019042198"
type textarea "HEPTANO IMPORTADO GR (44424)"
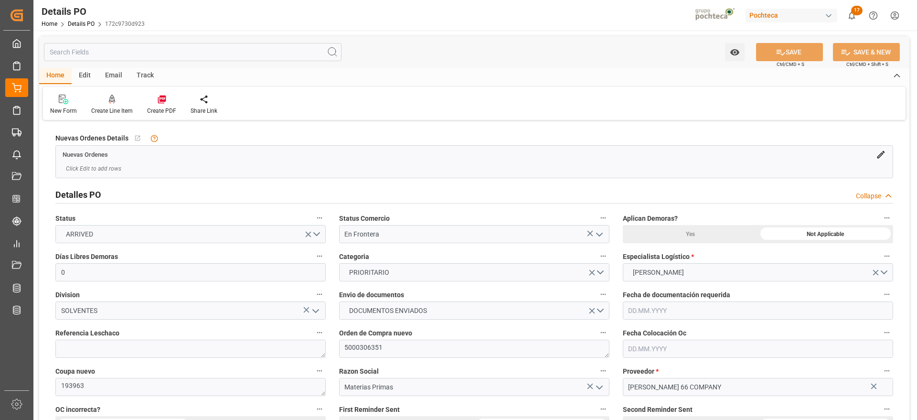
type input "0"
type input "[DATE]"
click at [164, 98] on icon at bounding box center [162, 100] width 10 height 10
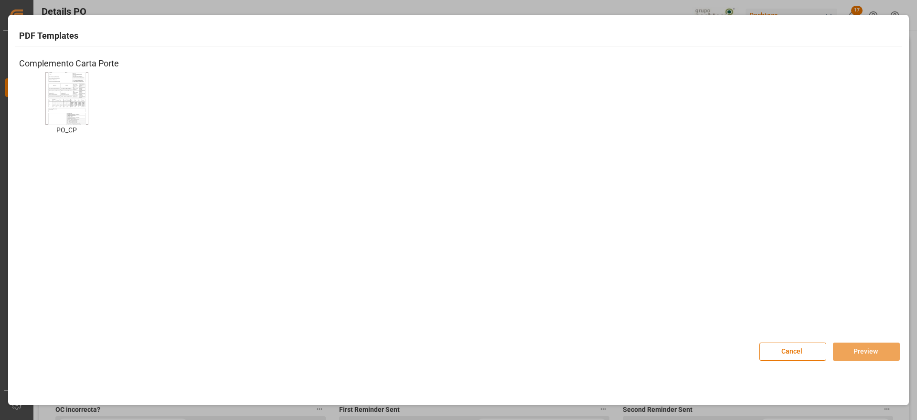
click at [68, 100] on img at bounding box center [67, 98] width 38 height 54
click at [875, 352] on button "Preview" at bounding box center [866, 352] width 67 height 18
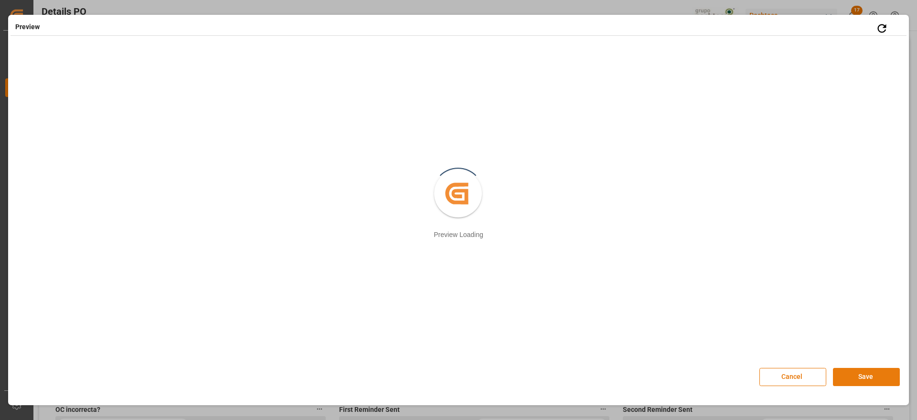
click at [858, 375] on button "Save" at bounding box center [866, 377] width 67 height 18
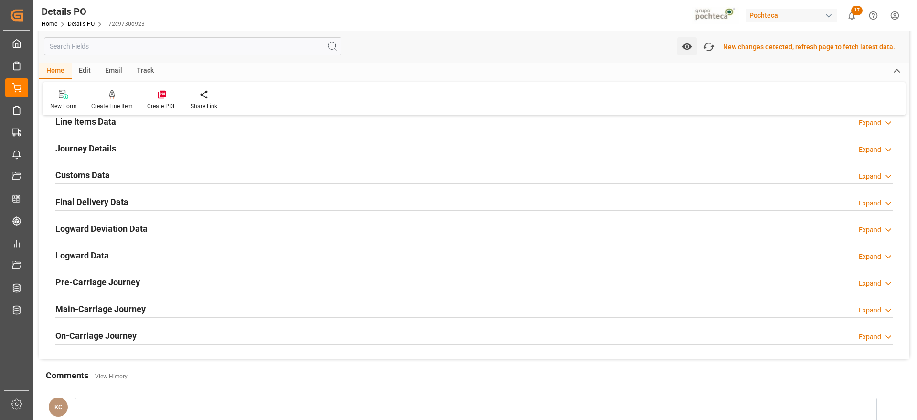
scroll to position [634, 0]
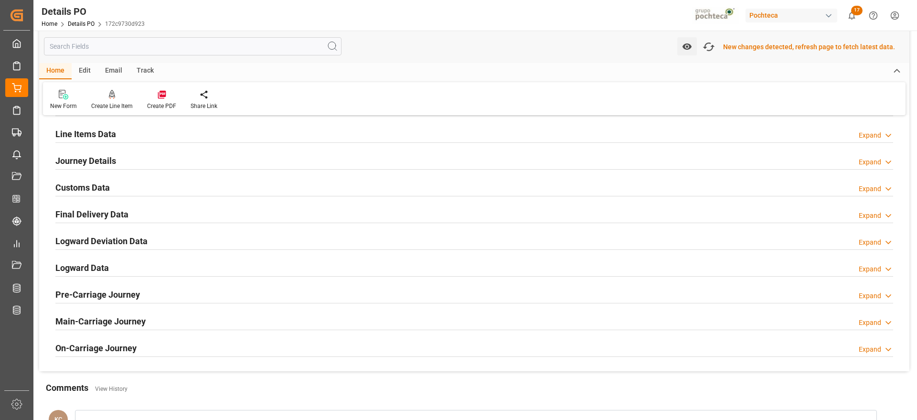
click at [92, 189] on h2 "Customs Data" at bounding box center [82, 187] width 54 height 13
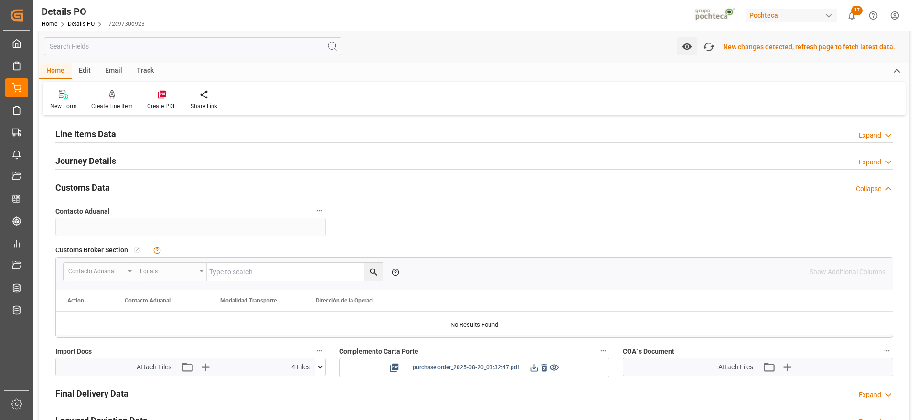
click at [536, 369] on icon at bounding box center [534, 368] width 10 height 10
